Goal: Information Seeking & Learning: Learn about a topic

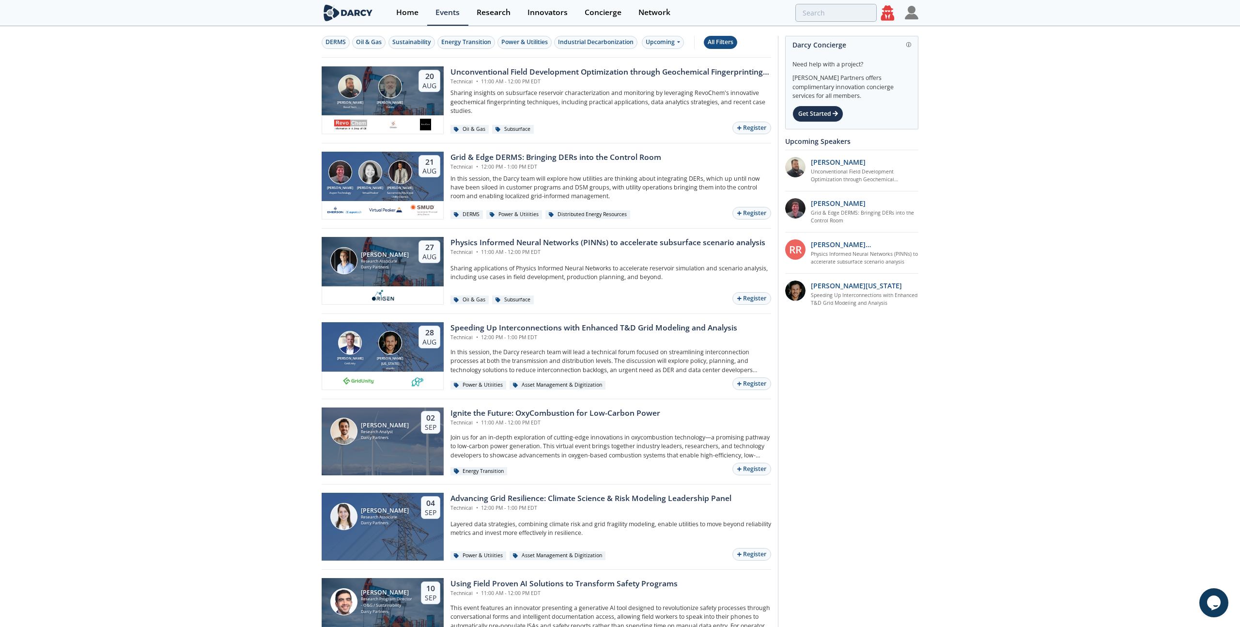
click at [721, 42] on div "All Filters" at bounding box center [721, 42] width 26 height 9
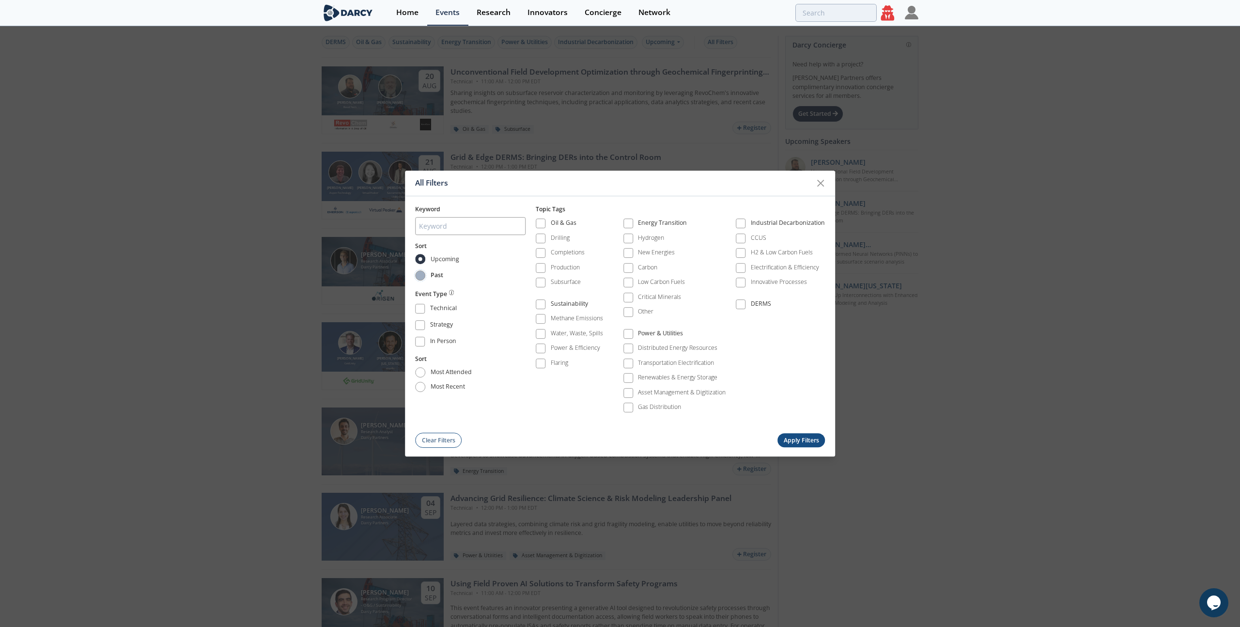
click at [421, 275] on input "Past" at bounding box center [420, 275] width 10 height 10
radio input "true"
click at [807, 439] on button "Apply Filters" at bounding box center [800, 440] width 47 height 14
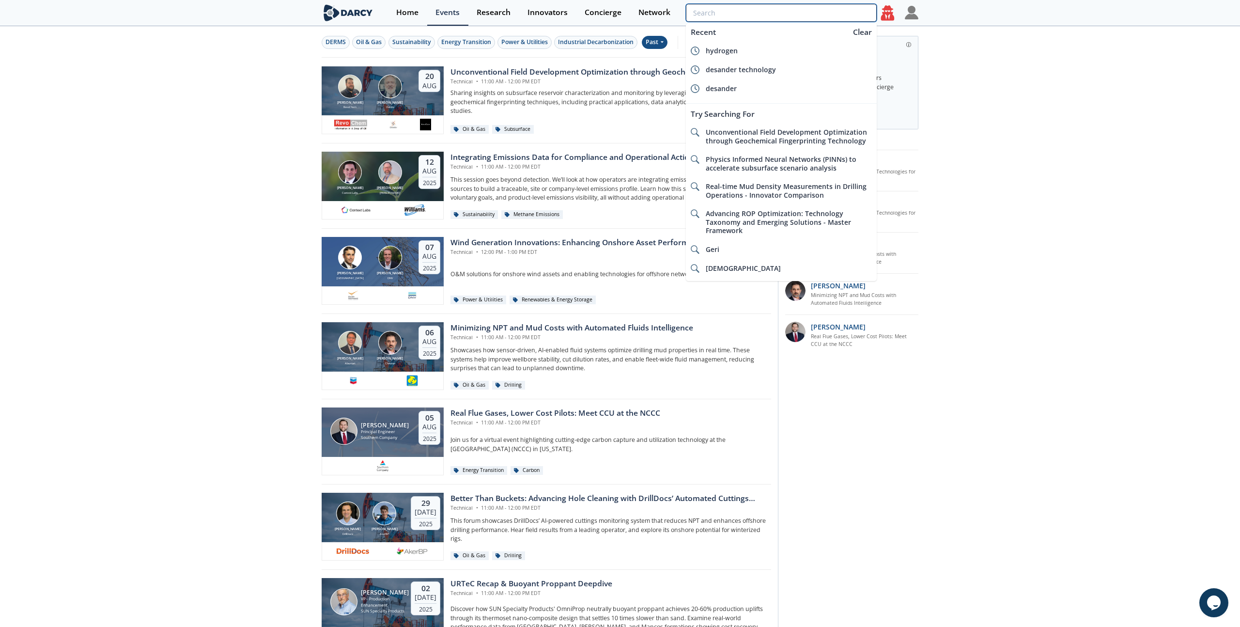
click at [828, 9] on input "search" at bounding box center [781, 13] width 191 height 18
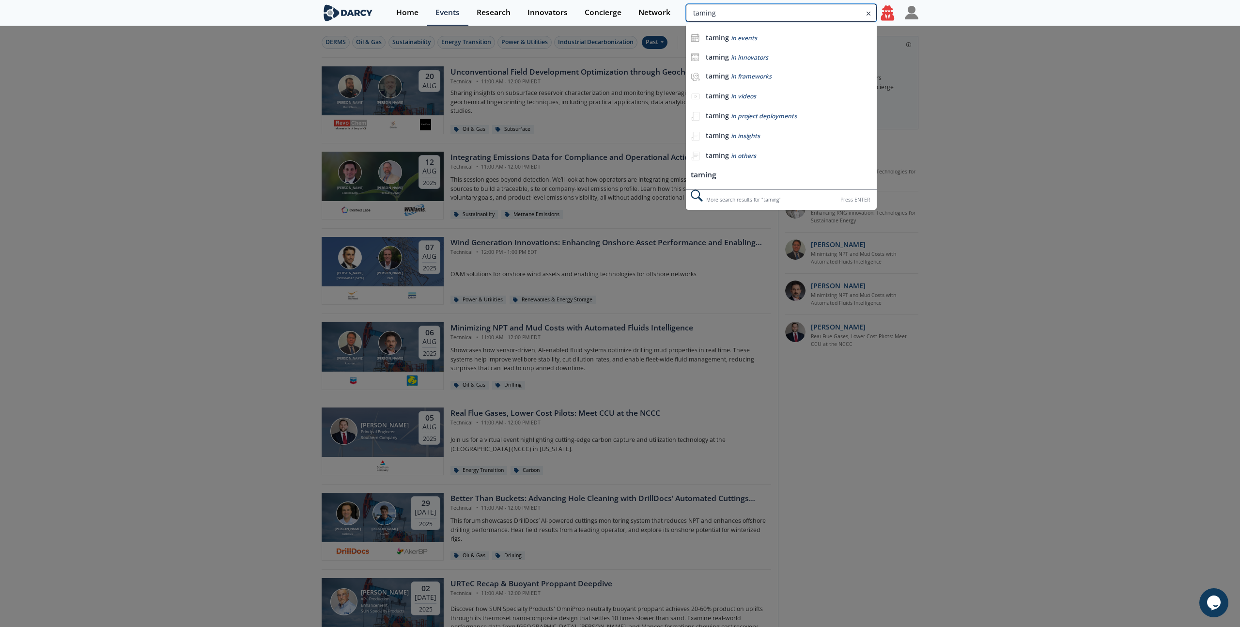
type input "taming"
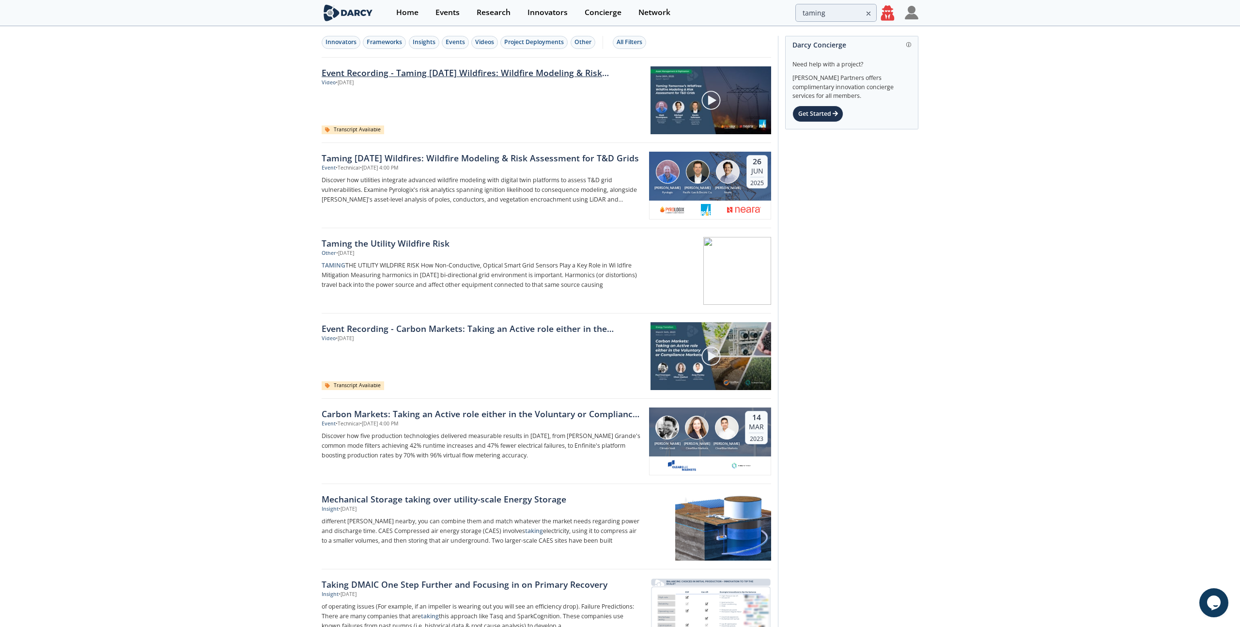
click at [450, 76] on link "Event Recording - Taming [DATE] Wildfires: Wildfire Modeling & Risk Assessment …" at bounding box center [483, 72] width 322 height 13
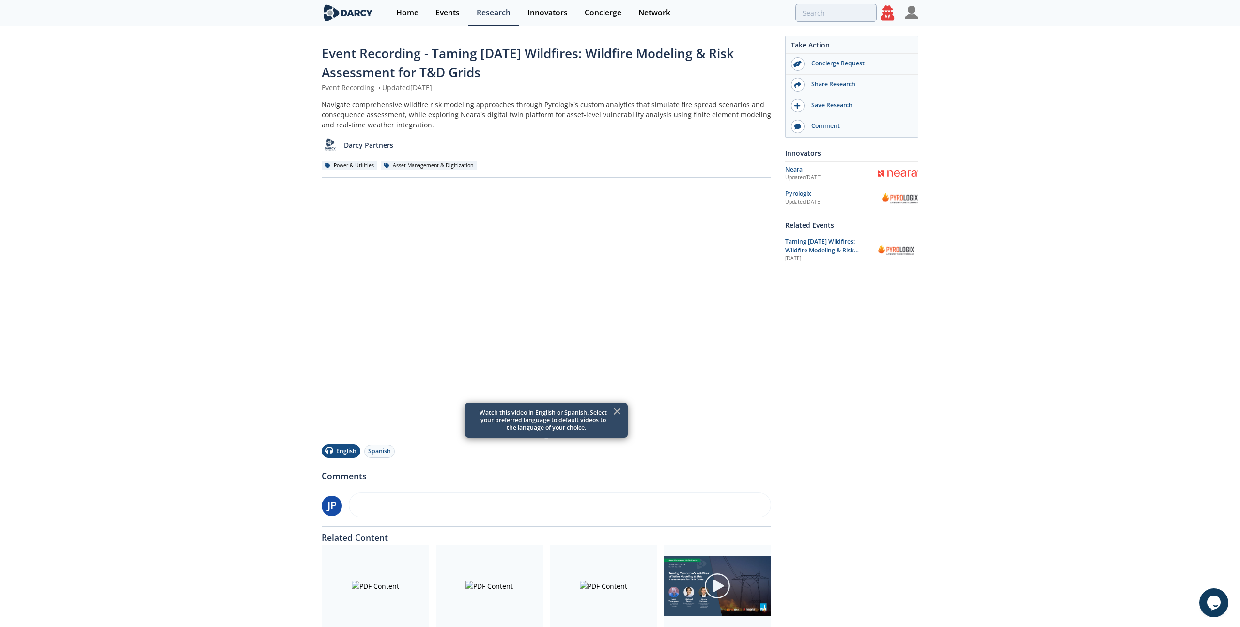
type input "taming"
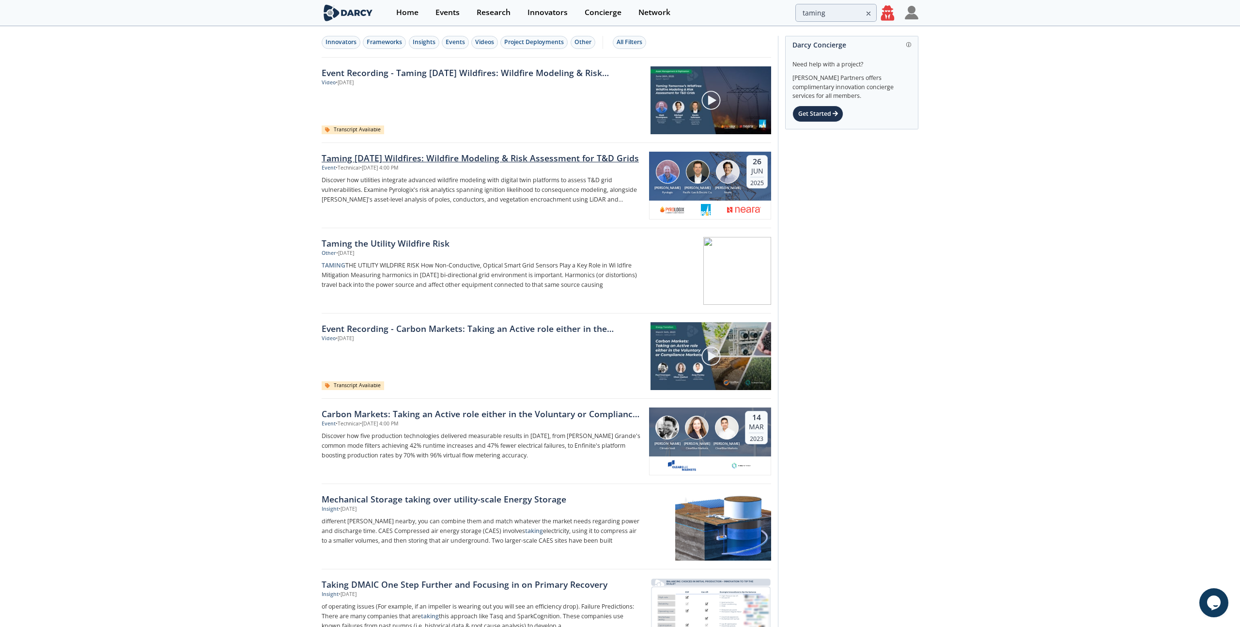
click at [484, 160] on div "Taming [DATE] Wildfires: Wildfire Modeling & Risk Assessment for T&D Grids" at bounding box center [482, 158] width 321 height 13
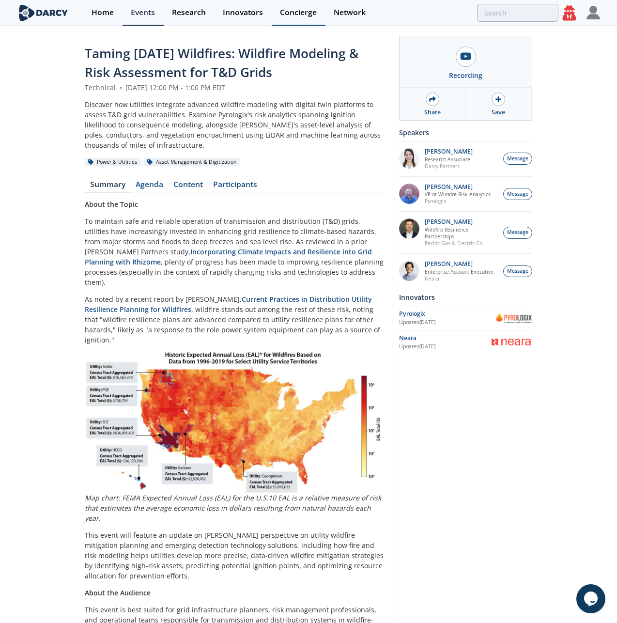
click at [292, 16] on div "Concierge" at bounding box center [298, 13] width 37 height 8
